Goal: Task Accomplishment & Management: Manage account settings

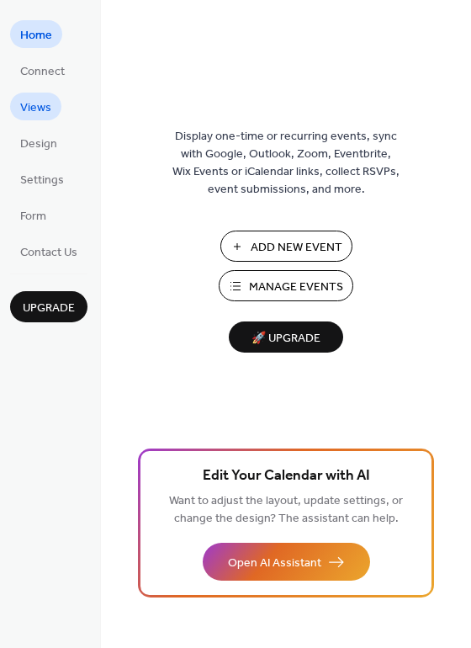
click at [34, 108] on span "Views" at bounding box center [35, 108] width 31 height 18
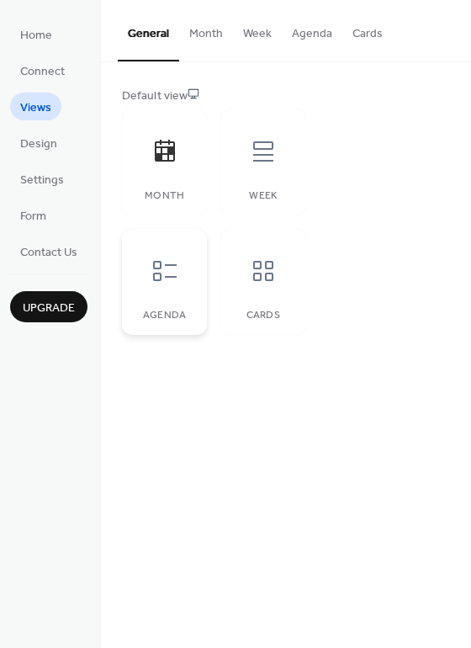
click at [178, 271] on div at bounding box center [165, 271] width 50 height 50
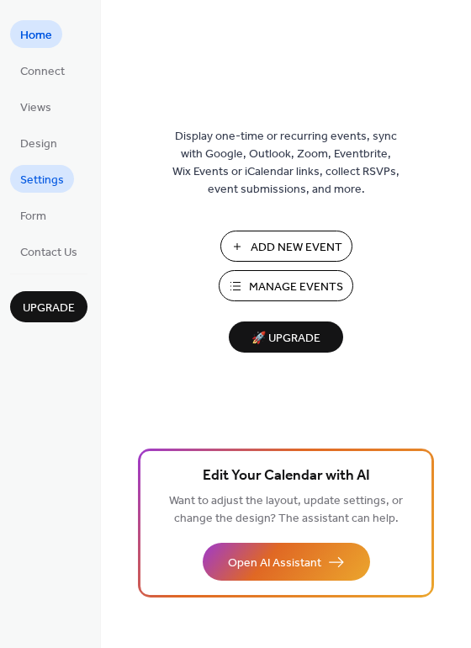
click at [40, 183] on span "Settings" at bounding box center [42, 181] width 44 height 18
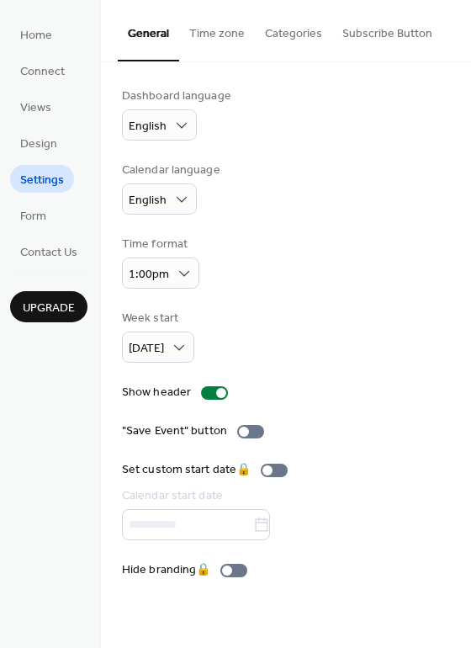
click at [220, 41] on button "Time zone" at bounding box center [217, 30] width 76 height 60
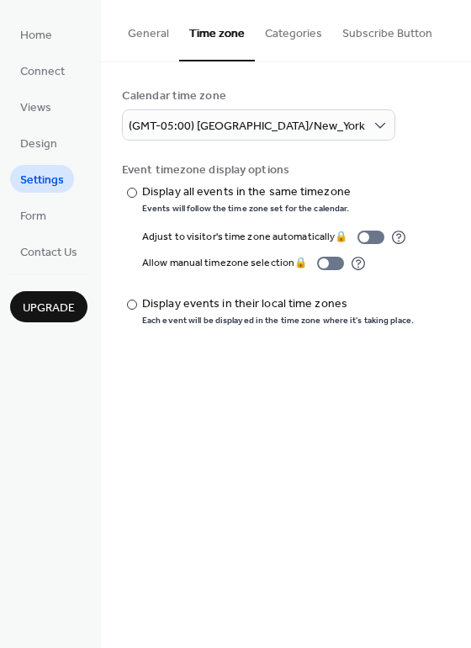
click at [292, 47] on button "Categories" at bounding box center [293, 30] width 77 height 60
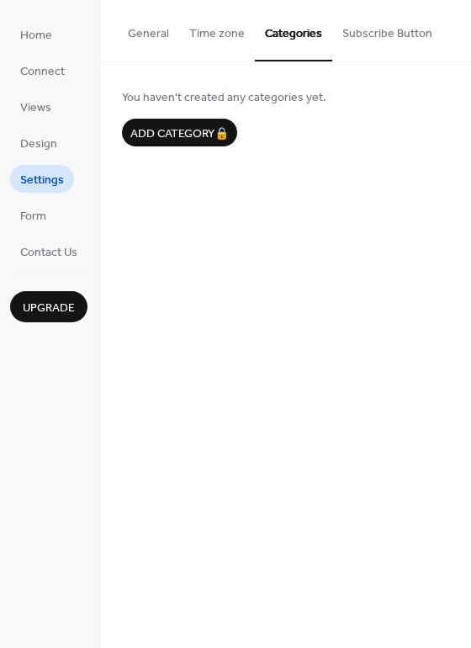
click at [364, 45] on button "Subscribe Button" at bounding box center [387, 30] width 110 height 60
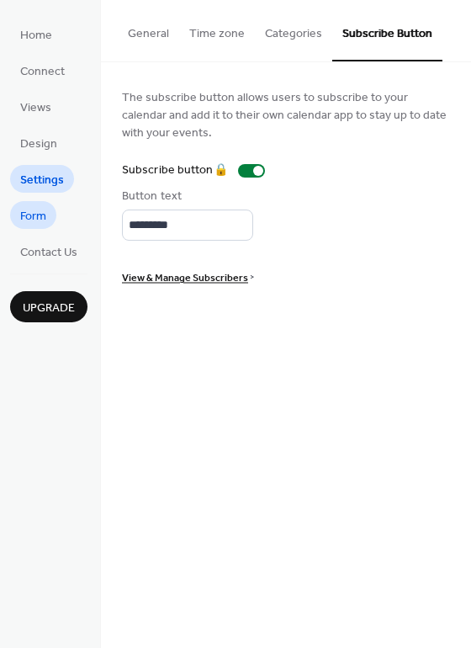
click at [35, 213] on span "Form" at bounding box center [33, 217] width 26 height 18
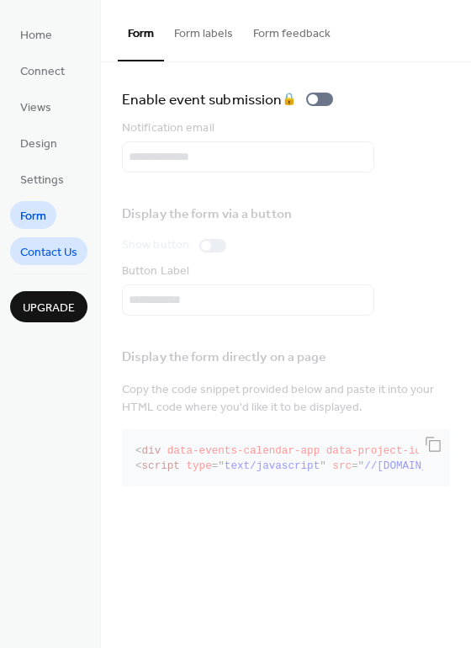
click at [41, 256] on span "Contact Us" at bounding box center [48, 253] width 57 height 18
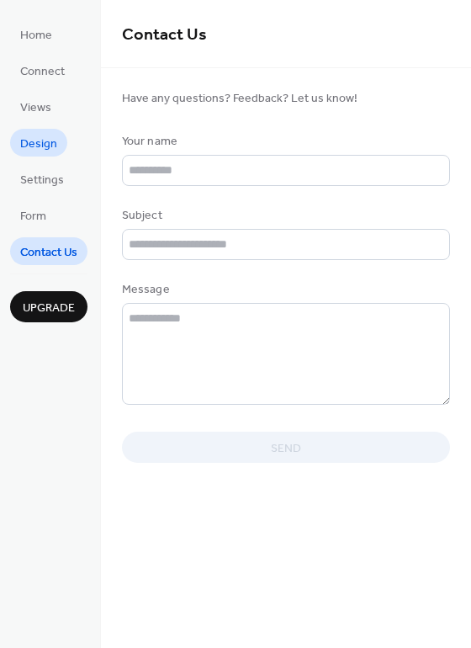
click at [41, 151] on span "Design" at bounding box center [38, 144] width 37 height 18
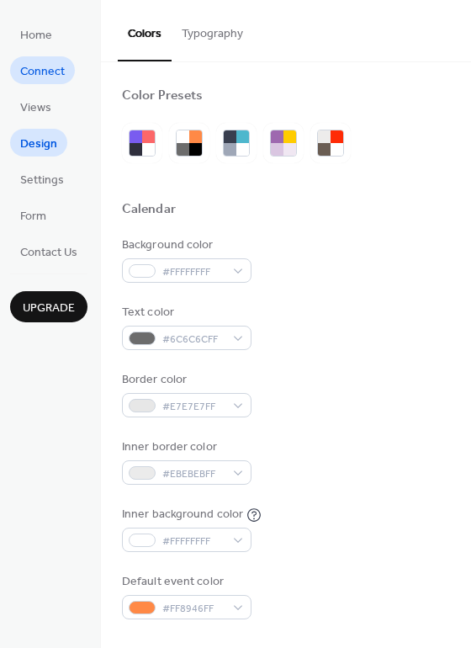
click at [46, 76] on span "Connect" at bounding box center [42, 72] width 45 height 18
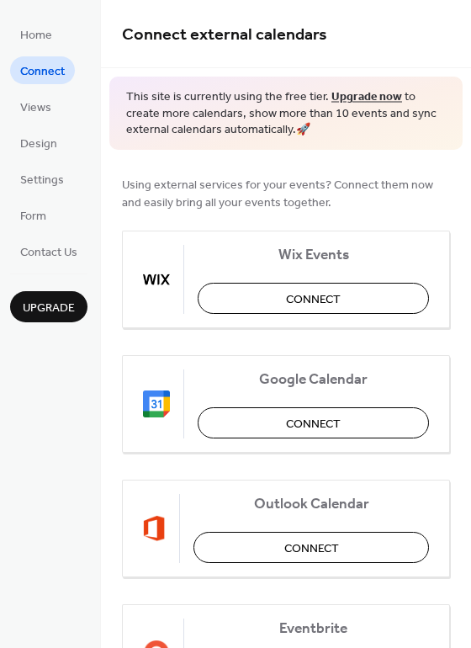
scroll to position [55, 0]
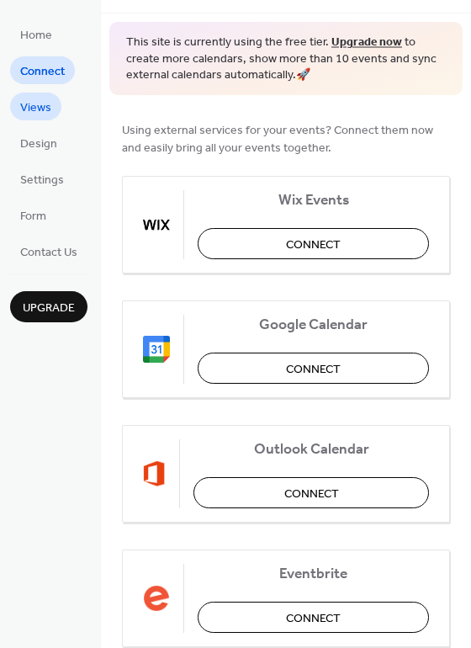
click at [34, 111] on span "Views" at bounding box center [35, 108] width 31 height 18
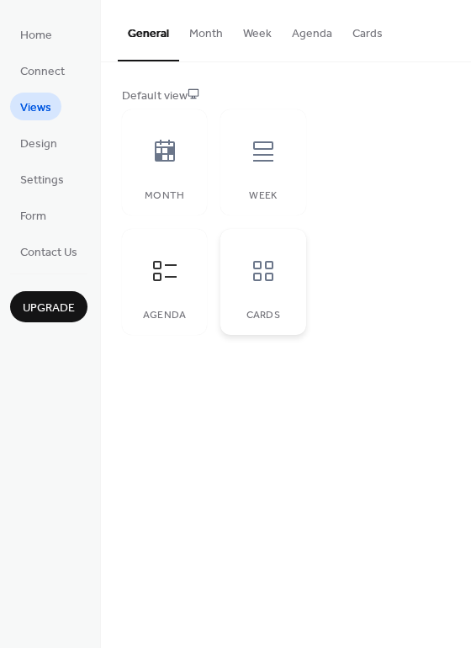
click at [264, 301] on div "Cards" at bounding box center [262, 282] width 85 height 106
click at [180, 289] on div at bounding box center [165, 271] width 50 height 50
click at [199, 41] on button "Month" at bounding box center [206, 30] width 54 height 60
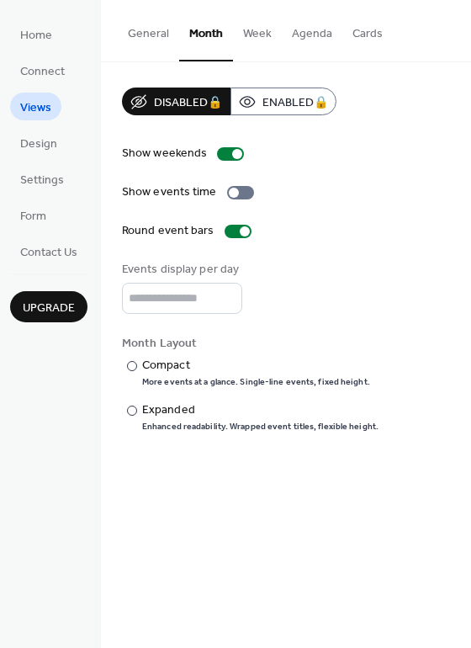
click at [255, 44] on button "Week" at bounding box center [257, 30] width 49 height 60
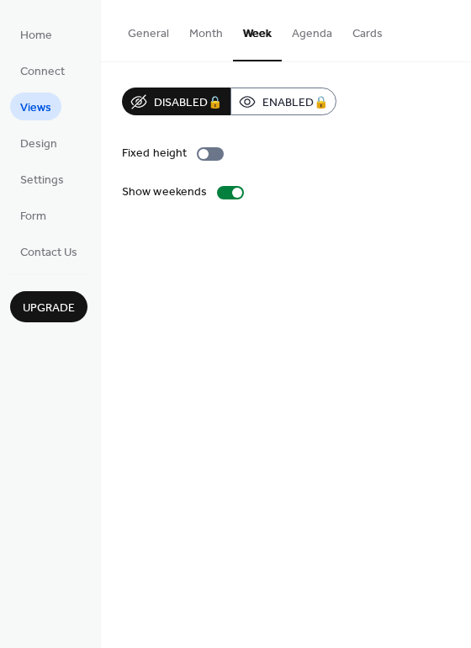
click at [309, 42] on button "Agenda" at bounding box center [312, 30] width 61 height 60
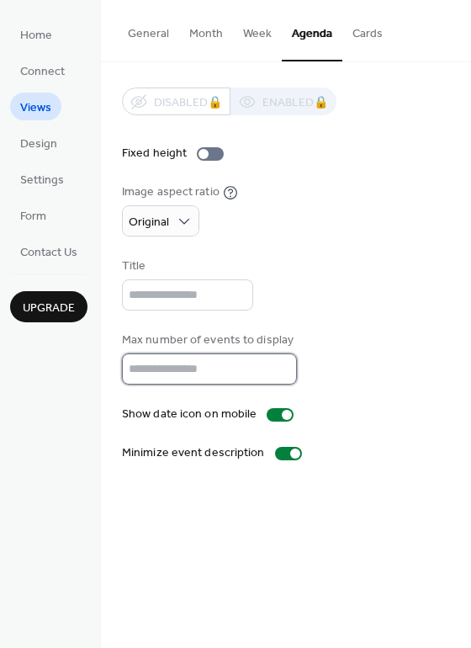
click at [167, 370] on input "**" at bounding box center [209, 368] width 175 height 31
type input "*"
click at [325, 499] on div "General Month Week Agenda Cards Default view Month Week Agenda Cards Disabled 🔒…" at bounding box center [286, 324] width 370 height 648
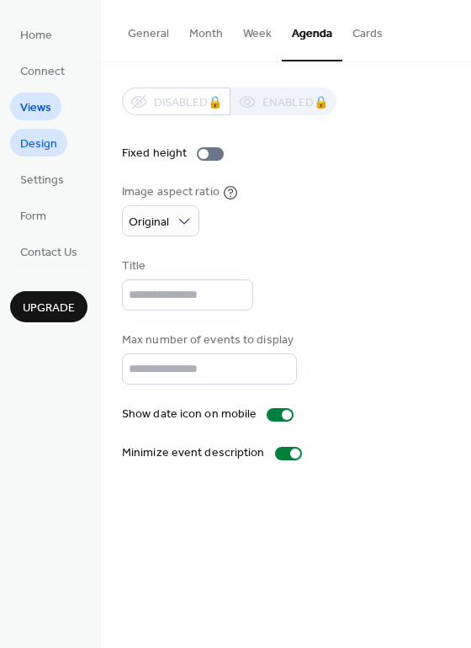
click at [35, 148] on span "Design" at bounding box center [38, 144] width 37 height 18
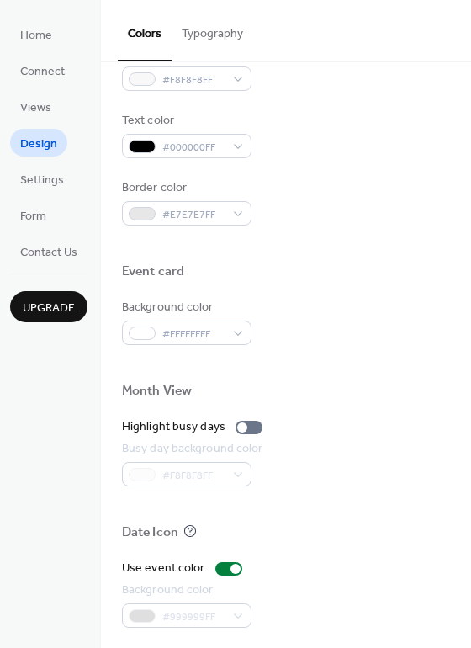
scroll to position [650, 0]
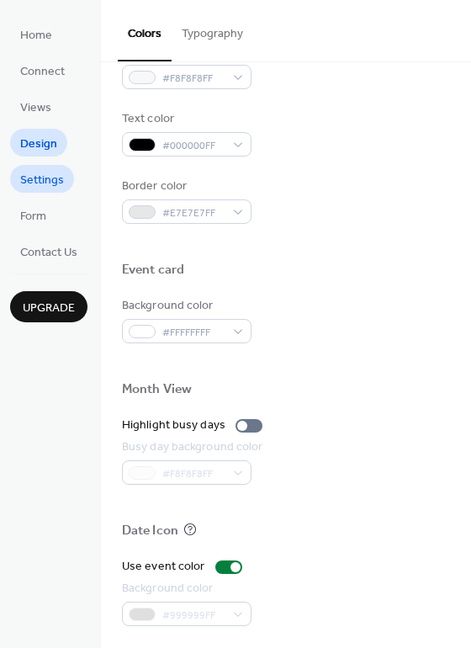
click at [48, 186] on span "Settings" at bounding box center [42, 181] width 44 height 18
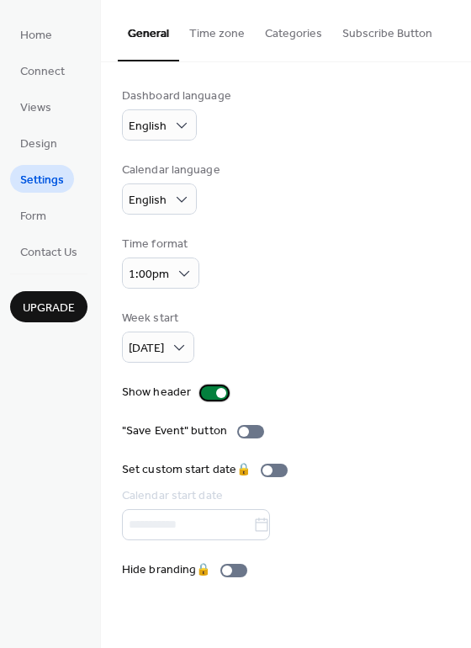
click at [216, 390] on div at bounding box center [221, 393] width 10 height 10
click at [205, 394] on div at bounding box center [208, 393] width 10 height 10
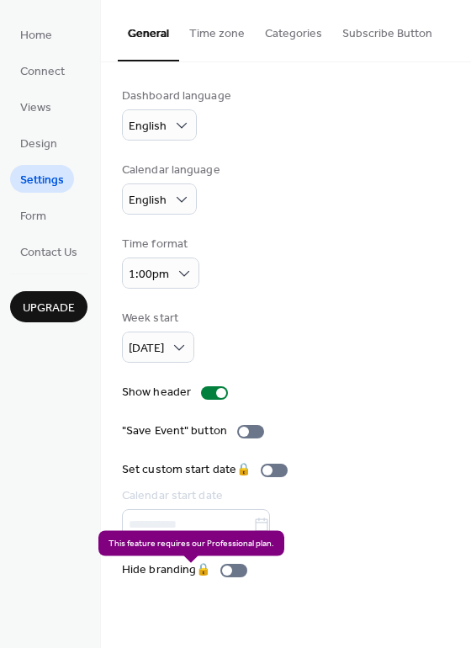
click at [229, 573] on div "Hide branding 🔒" at bounding box center [188, 570] width 132 height 18
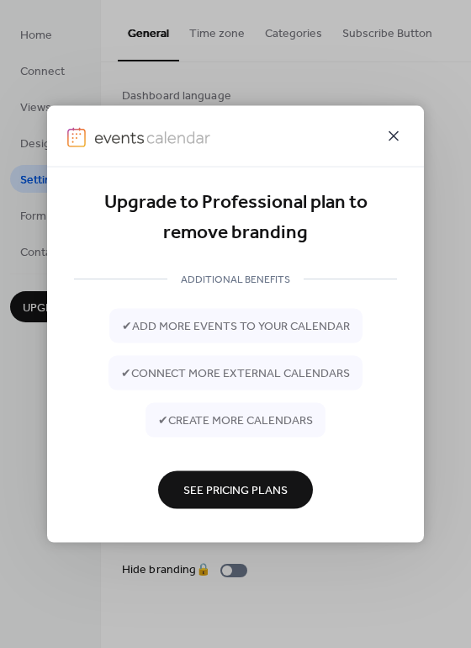
click at [390, 141] on icon at bounding box center [394, 136] width 10 height 10
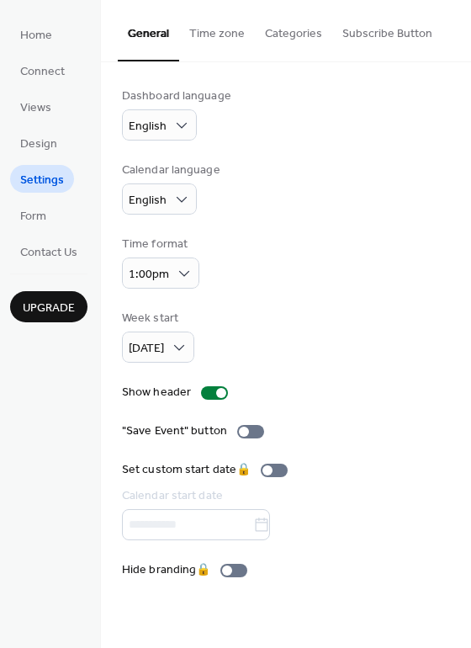
click at [224, 44] on button "Time zone" at bounding box center [217, 30] width 76 height 60
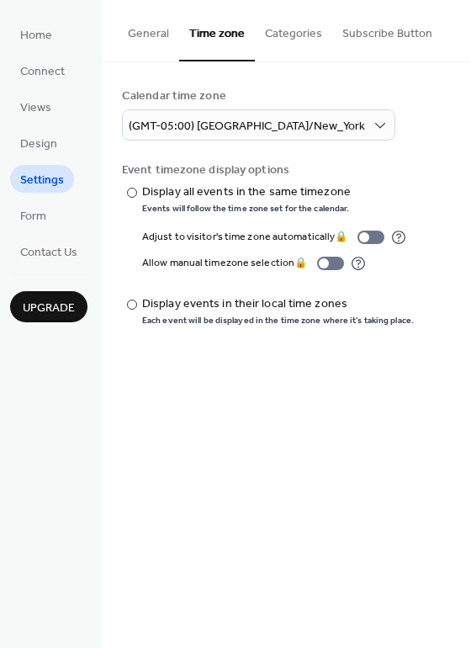
click at [288, 36] on button "Categories" at bounding box center [293, 30] width 77 height 60
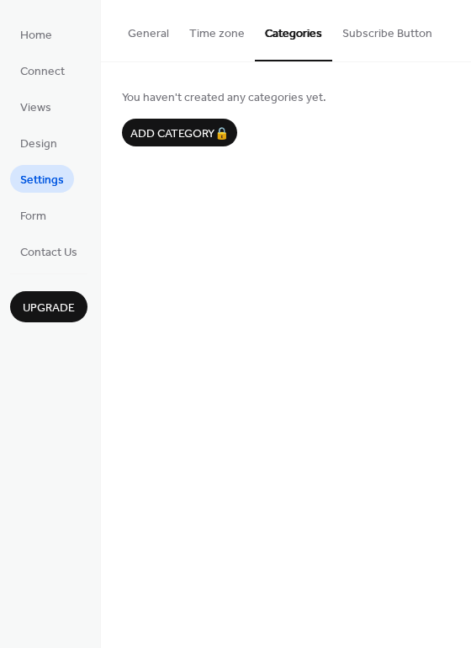
click at [363, 40] on button "Subscribe Button" at bounding box center [387, 30] width 110 height 60
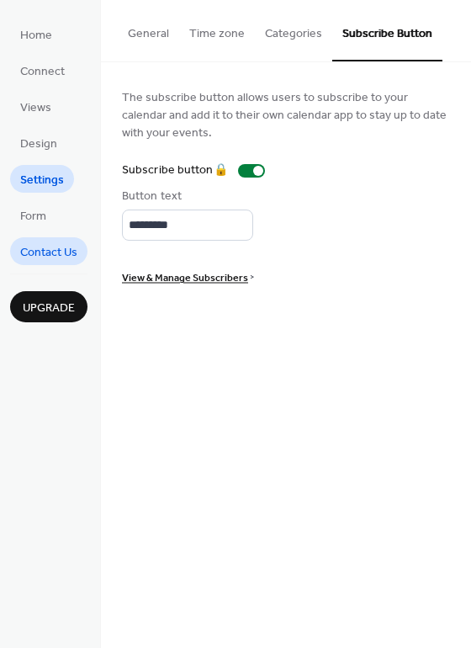
click at [66, 248] on span "Contact Us" at bounding box center [48, 253] width 57 height 18
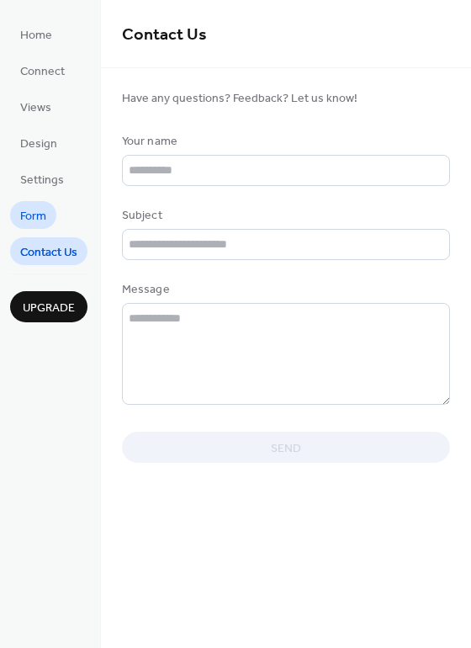
click at [40, 210] on span "Form" at bounding box center [33, 217] width 26 height 18
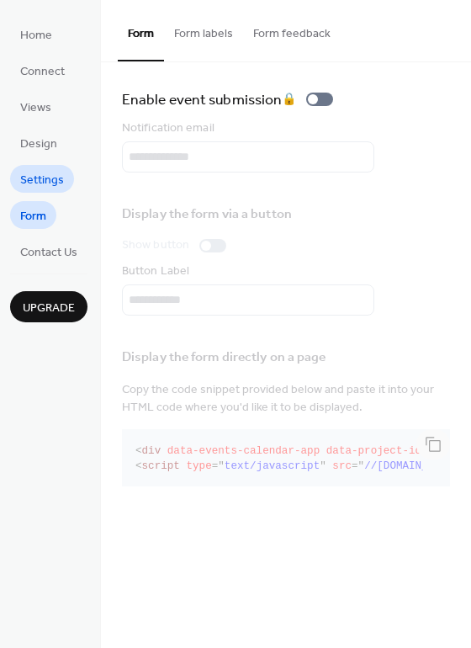
click at [55, 180] on span "Settings" at bounding box center [42, 181] width 44 height 18
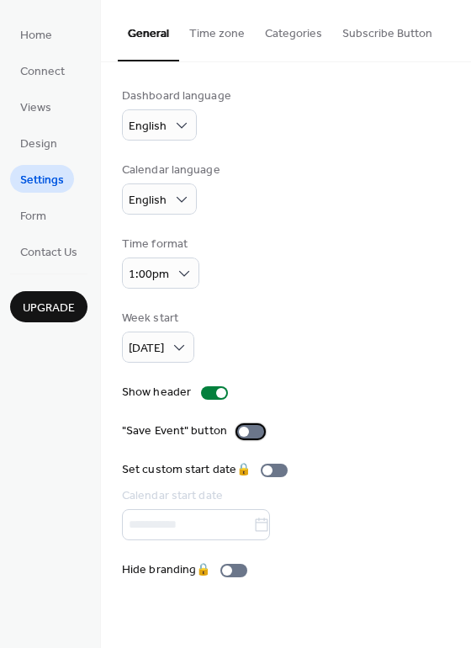
click at [246, 432] on div at bounding box center [244, 432] width 10 height 10
click at [246, 432] on div at bounding box center [250, 431] width 27 height 13
click at [218, 40] on button "Time zone" at bounding box center [217, 30] width 76 height 60
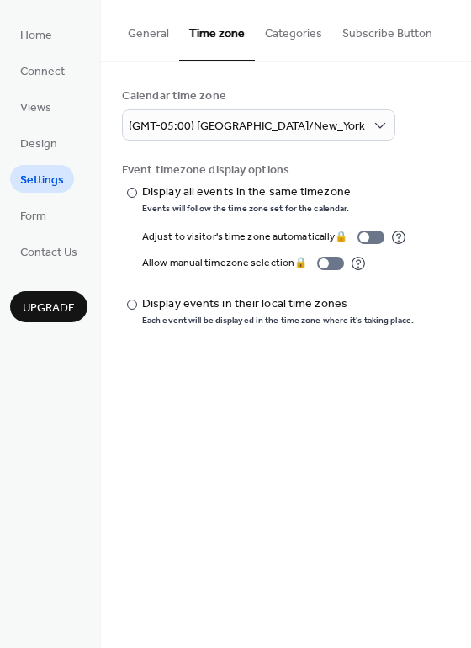
click at [296, 36] on button "Categories" at bounding box center [293, 30] width 77 height 60
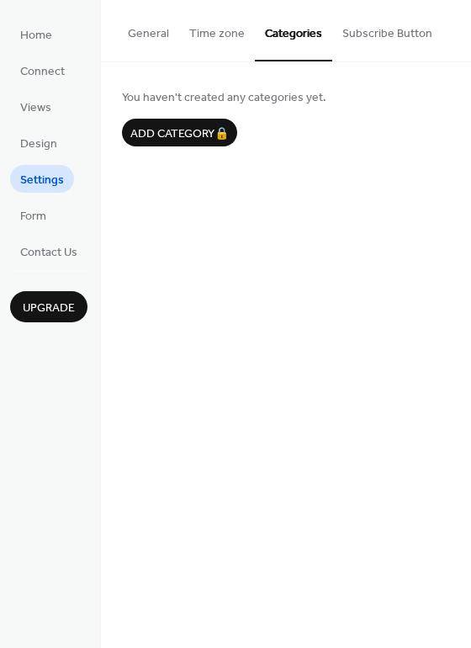
click at [376, 38] on button "Subscribe Button" at bounding box center [387, 30] width 110 height 60
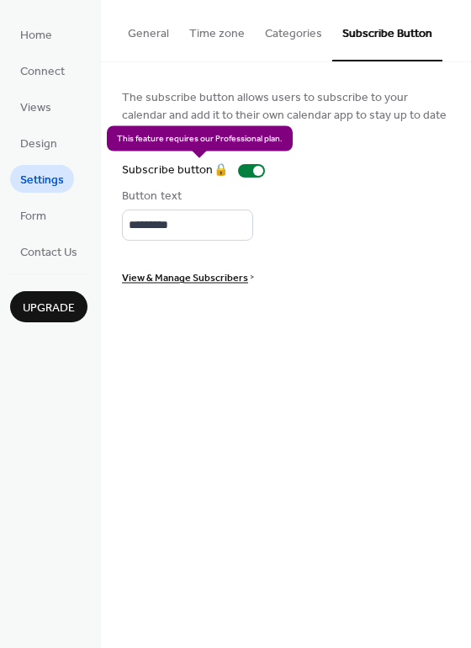
click at [256, 168] on div "Subscribe button 🔒" at bounding box center [197, 171] width 150 height 18
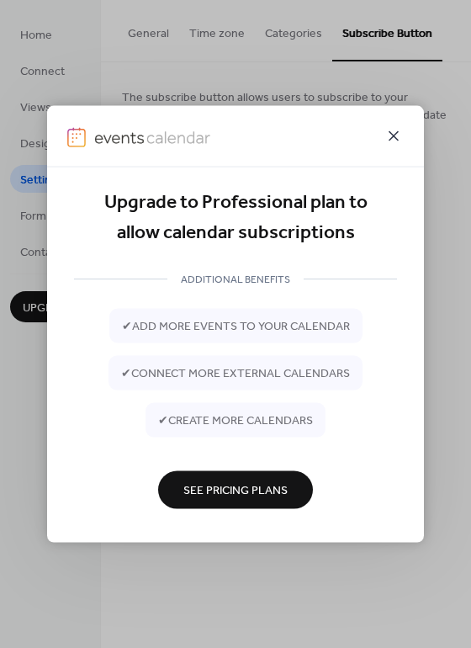
click at [395, 136] on icon at bounding box center [394, 136] width 20 height 20
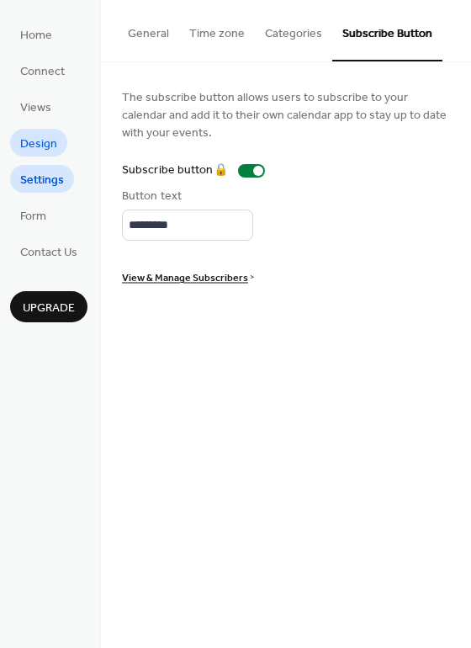
click at [42, 142] on span "Design" at bounding box center [38, 144] width 37 height 18
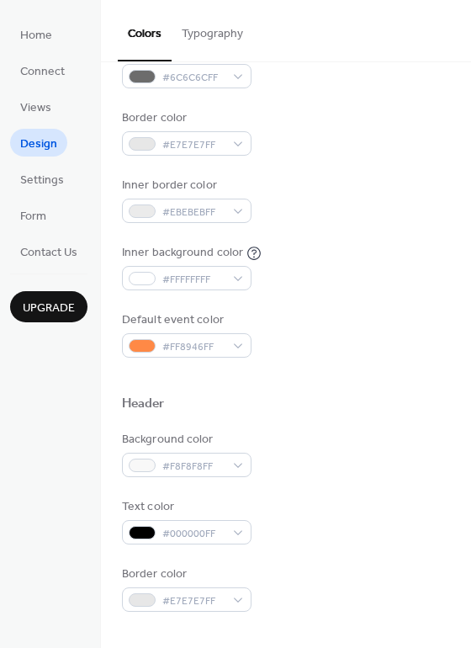
scroll to position [267, 0]
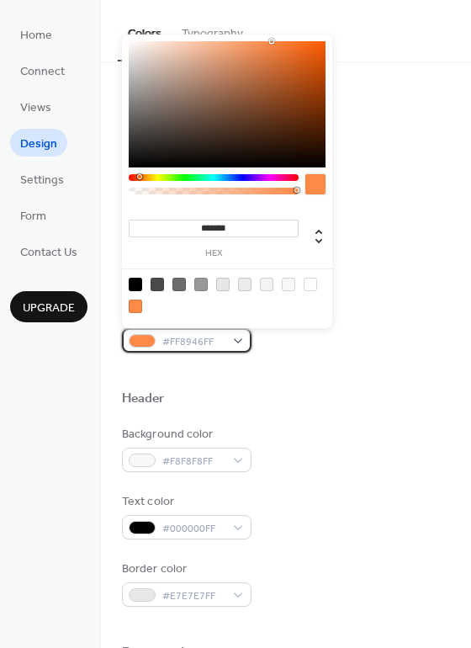
click at [239, 337] on div "#FF8946FF" at bounding box center [187, 340] width 130 height 24
